Goal: Task Accomplishment & Management: Manage account settings

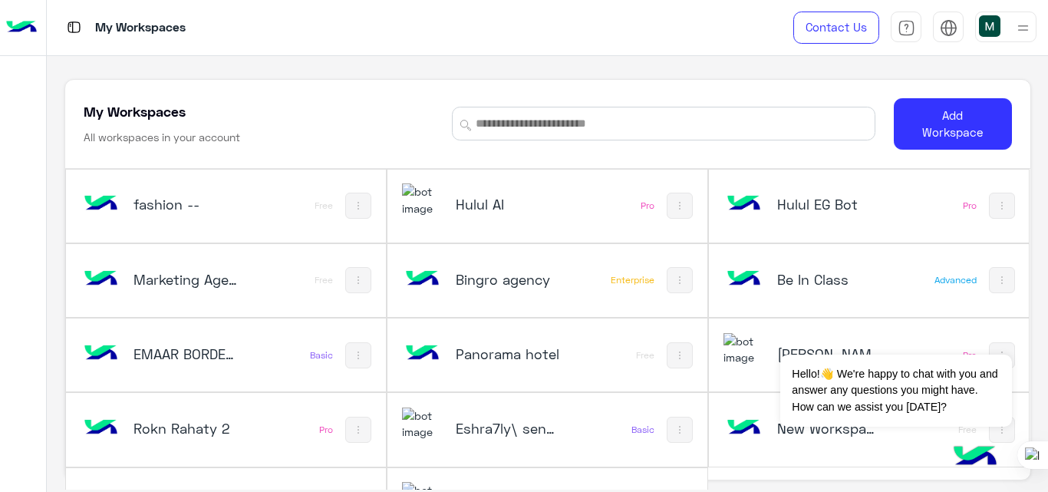
click at [521, 213] on h5 "Hulul AI" at bounding box center [508, 204] width 105 height 18
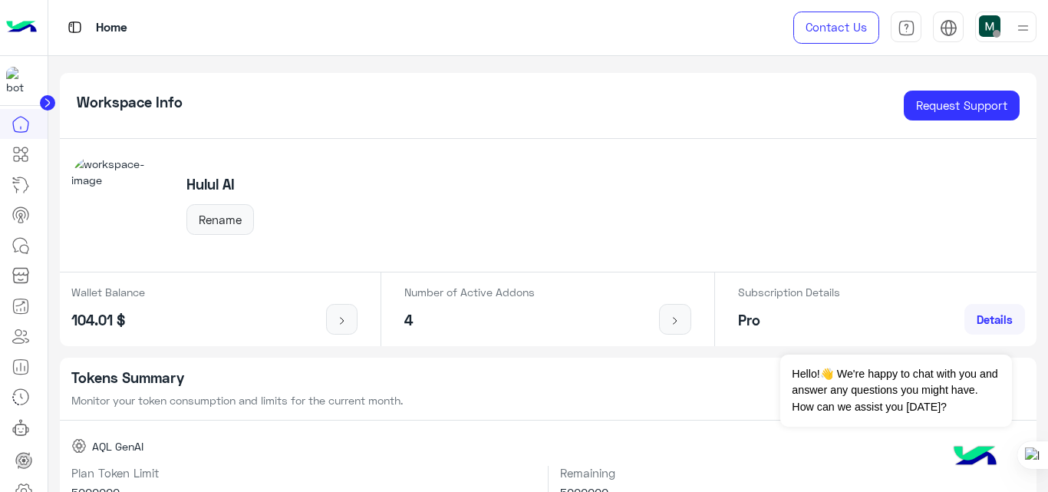
click at [22, 24] on img at bounding box center [21, 28] width 31 height 32
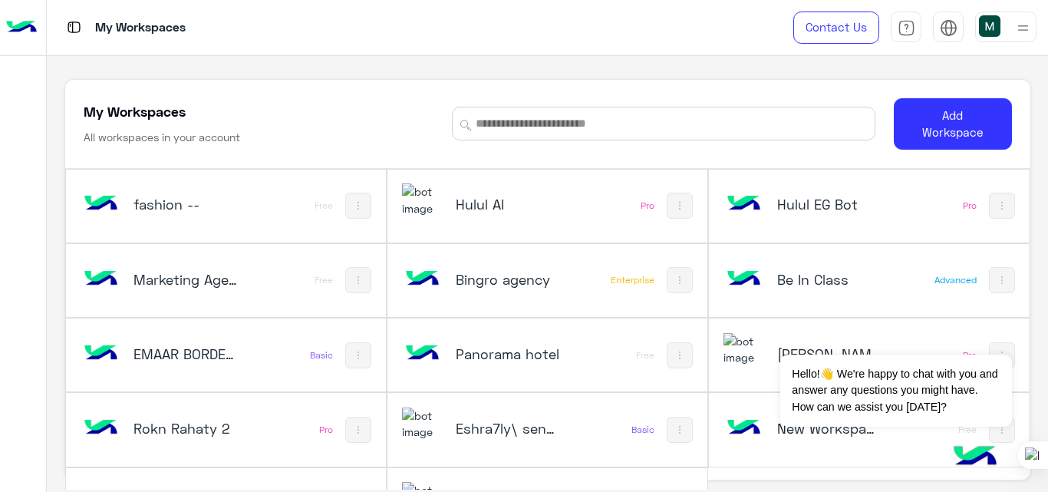
scroll to position [52, 0]
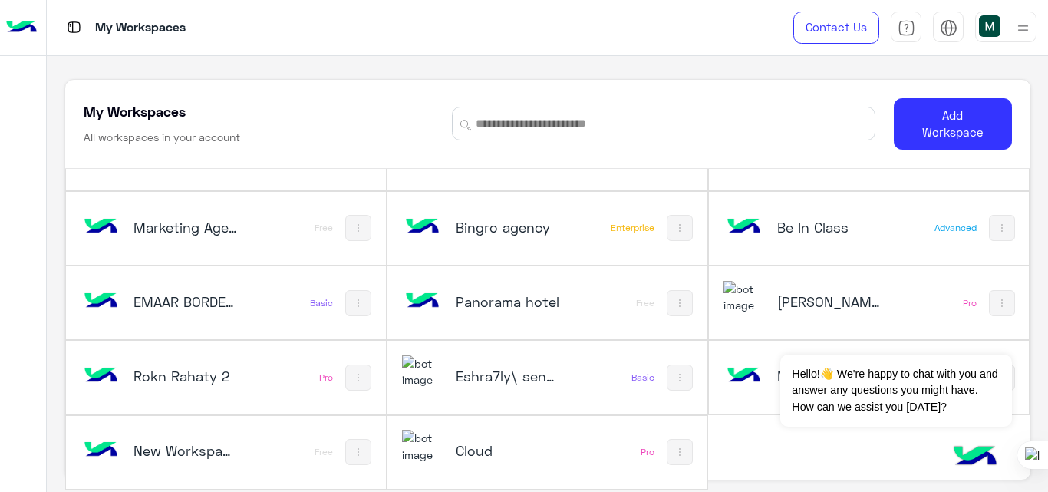
click at [555, 440] on div "Cloud" at bounding box center [489, 451] width 175 height 44
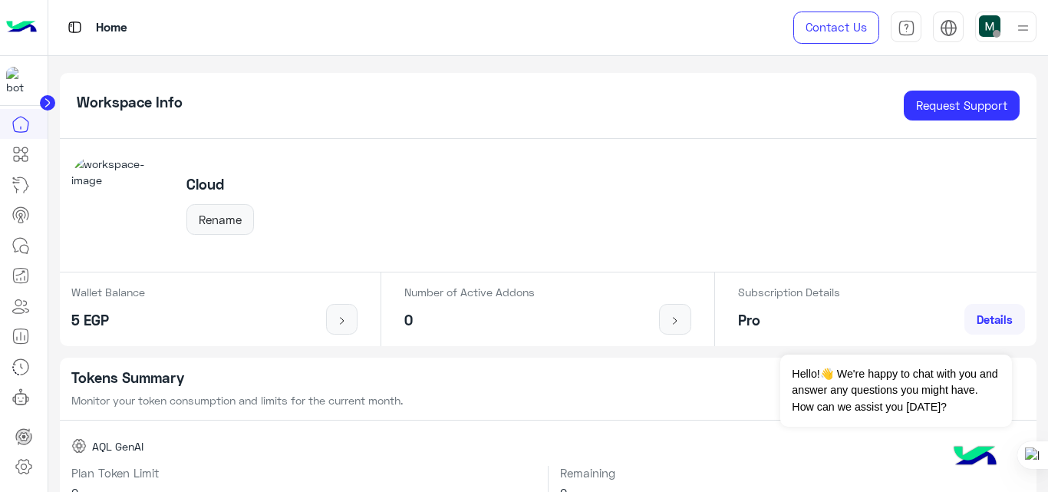
click at [25, 20] on img at bounding box center [21, 28] width 31 height 32
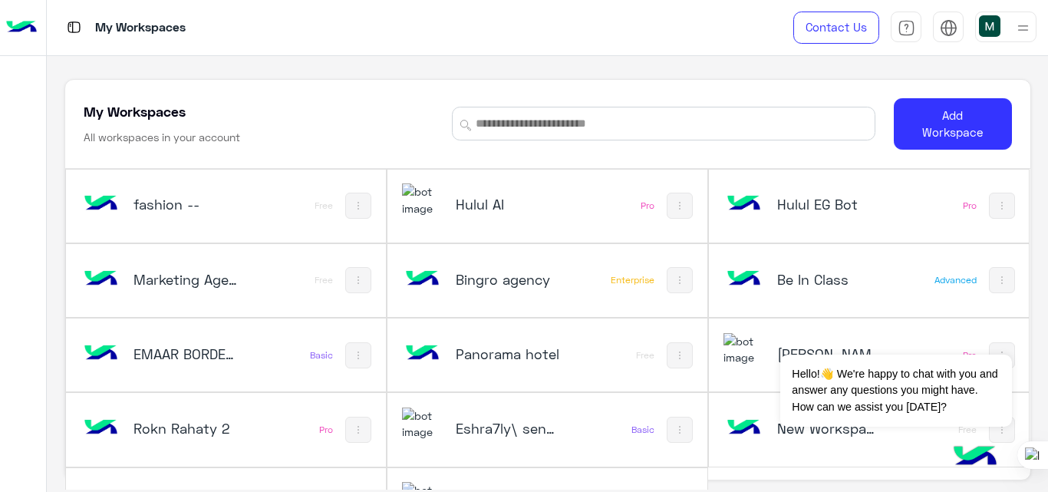
scroll to position [52, 0]
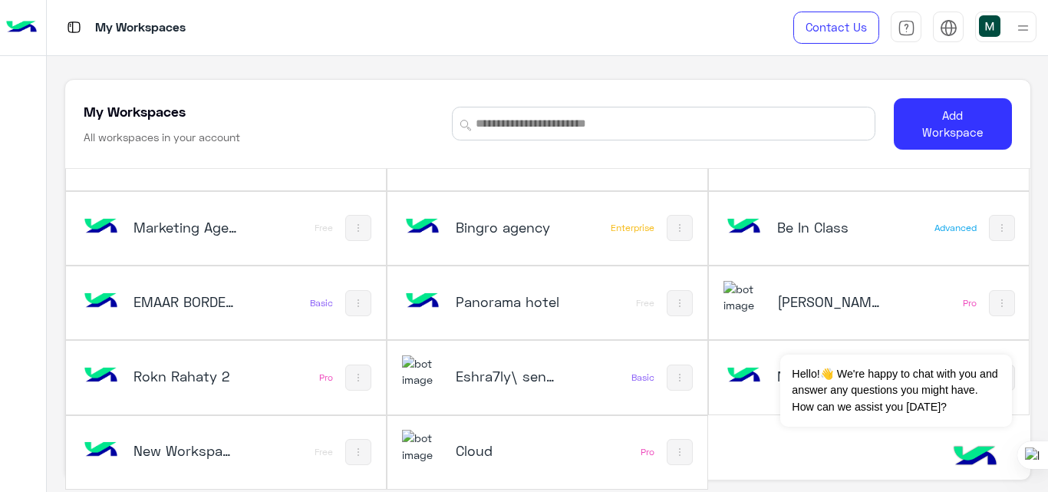
click at [782, 308] on h5 "[PERSON_NAME]" at bounding box center [829, 301] width 105 height 18
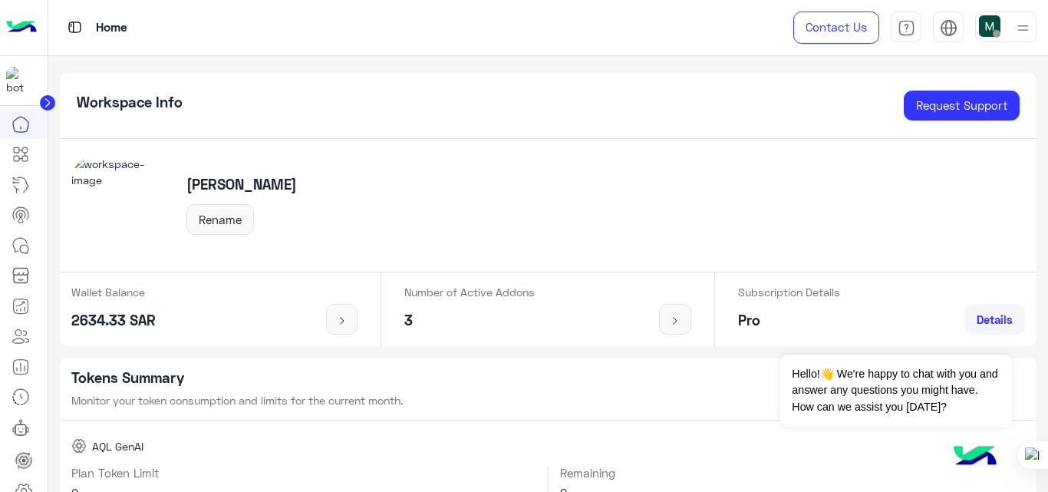
click at [15, 29] on img at bounding box center [21, 28] width 31 height 32
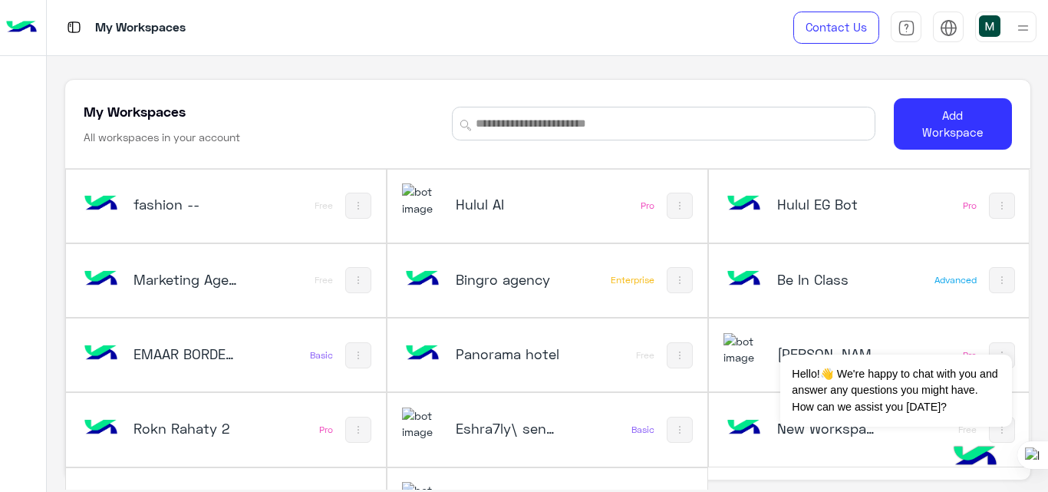
click at [1018, 24] on img at bounding box center [1022, 27] width 19 height 19
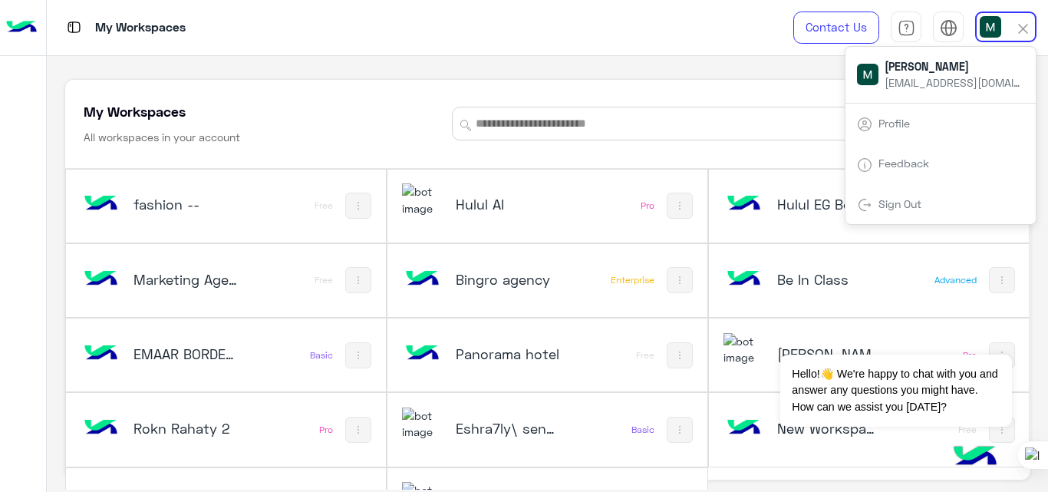
click at [617, 50] on div "My Workspaces" at bounding box center [380, 27] width 667 height 55
click at [880, 211] on div "Sign Out" at bounding box center [940, 204] width 190 height 41
click at [872, 206] on span "Sign Out" at bounding box center [899, 203] width 54 height 13
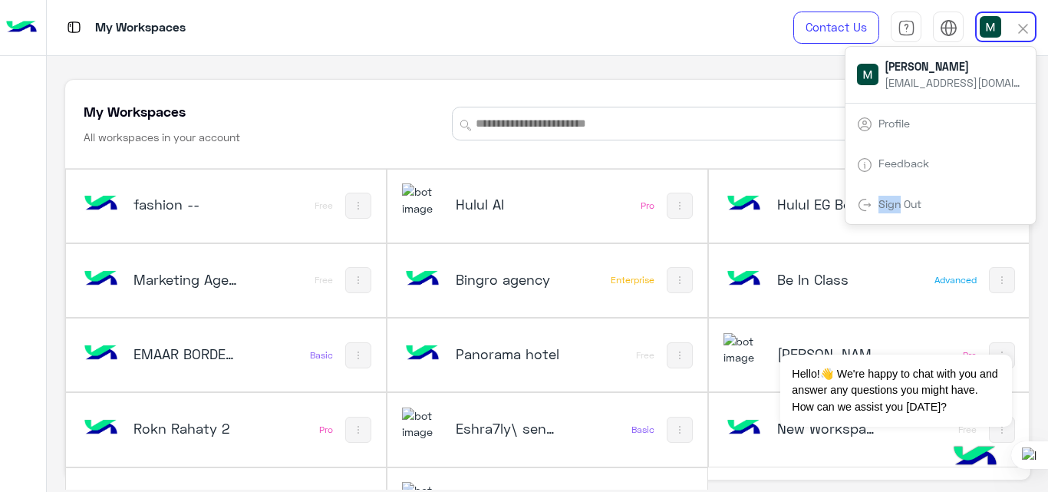
click at [860, 205] on img at bounding box center [864, 204] width 15 height 15
click at [716, 19] on div "My Workspaces Contact Us Help Center عربي English [PERSON_NAME] [EMAIL_ADDRESS]…" at bounding box center [547, 28] width 1001 height 56
click at [909, 203] on link "Sign Out" at bounding box center [899, 203] width 43 height 13
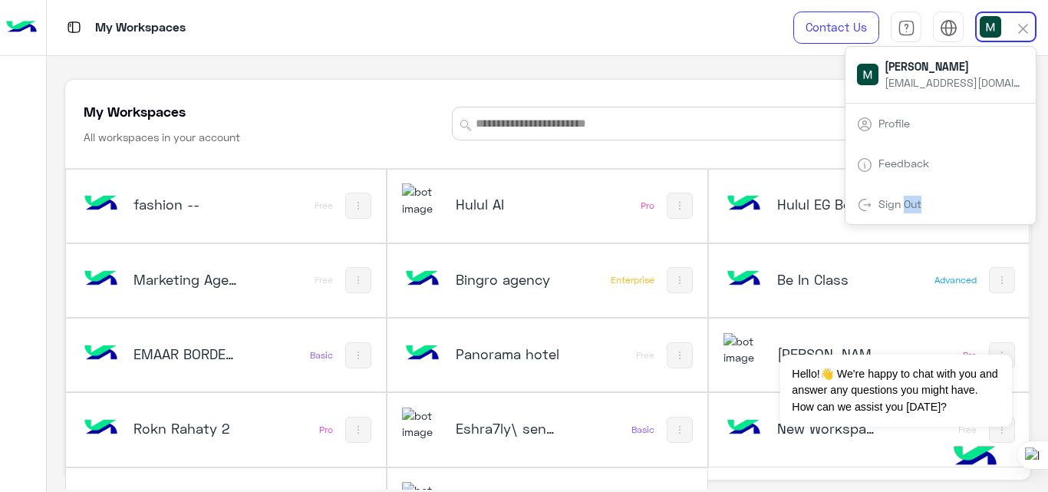
click at [909, 203] on link "Sign Out" at bounding box center [899, 203] width 43 height 13
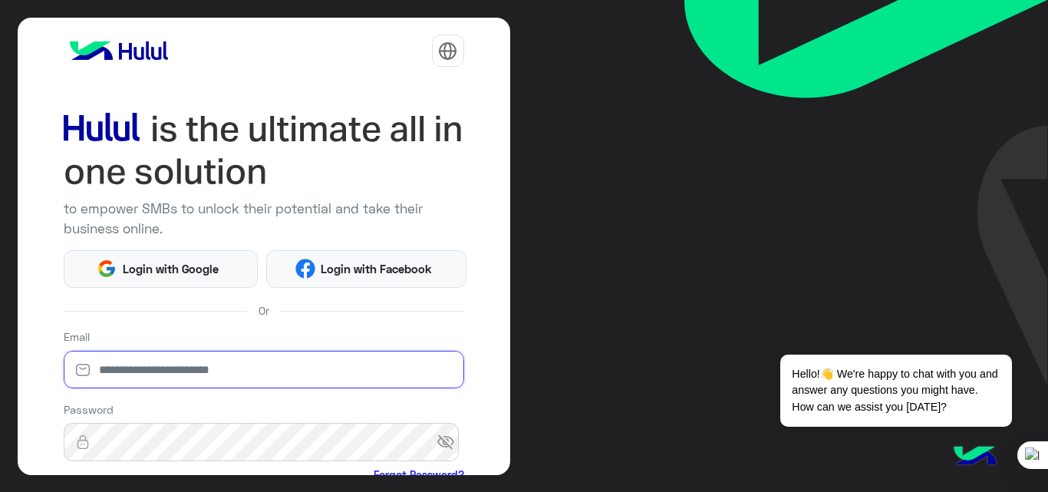
click at [218, 380] on input "email" at bounding box center [264, 369] width 400 height 38
type input "**********"
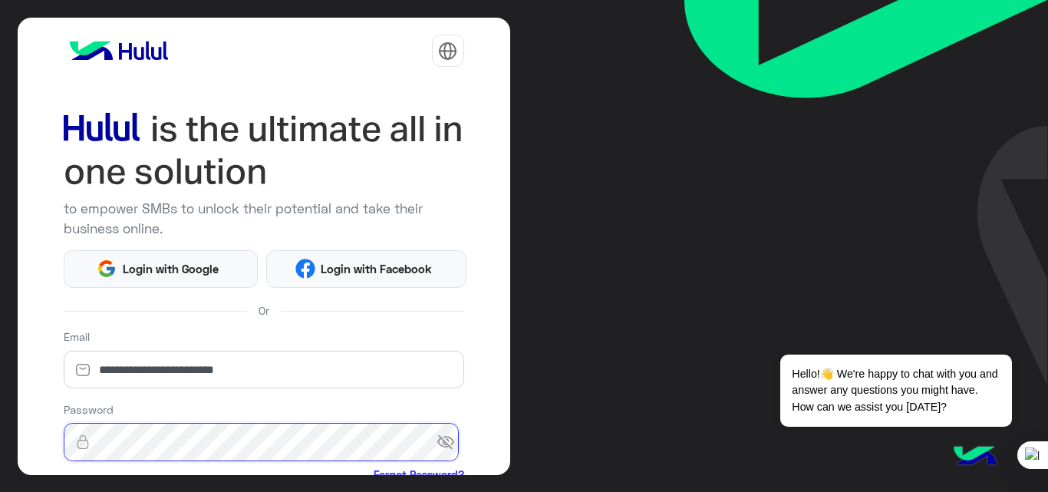
scroll to position [180, 0]
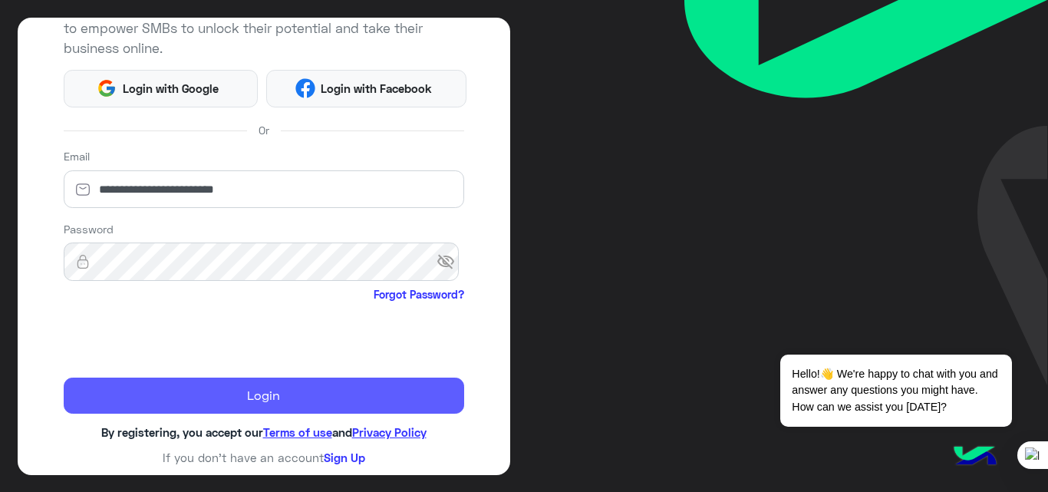
click at [224, 384] on button "Login" at bounding box center [264, 395] width 400 height 37
